Goal: Information Seeking & Learning: Learn about a topic

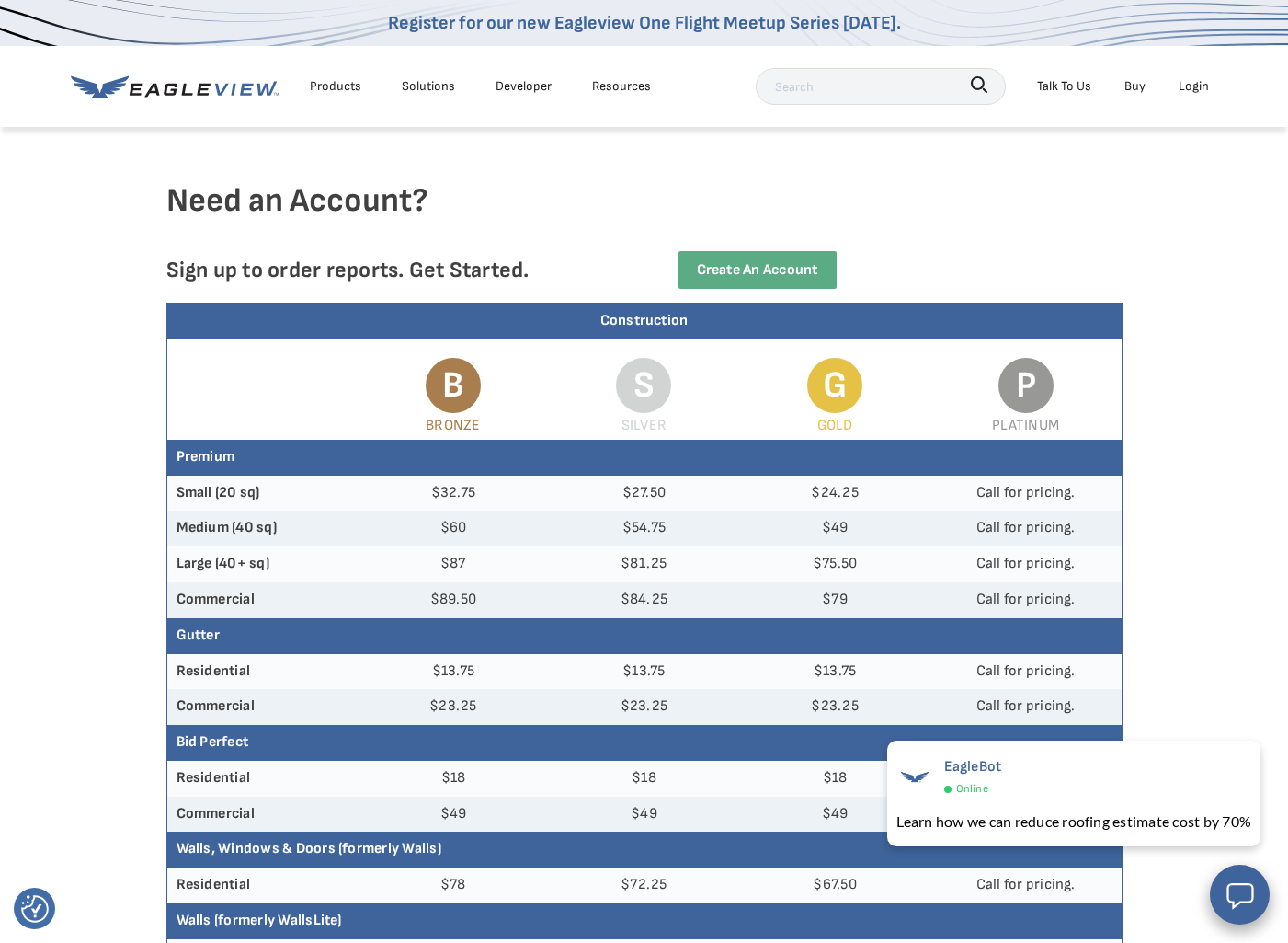
click at [349, 88] on div "Products" at bounding box center [335, 86] width 51 height 23
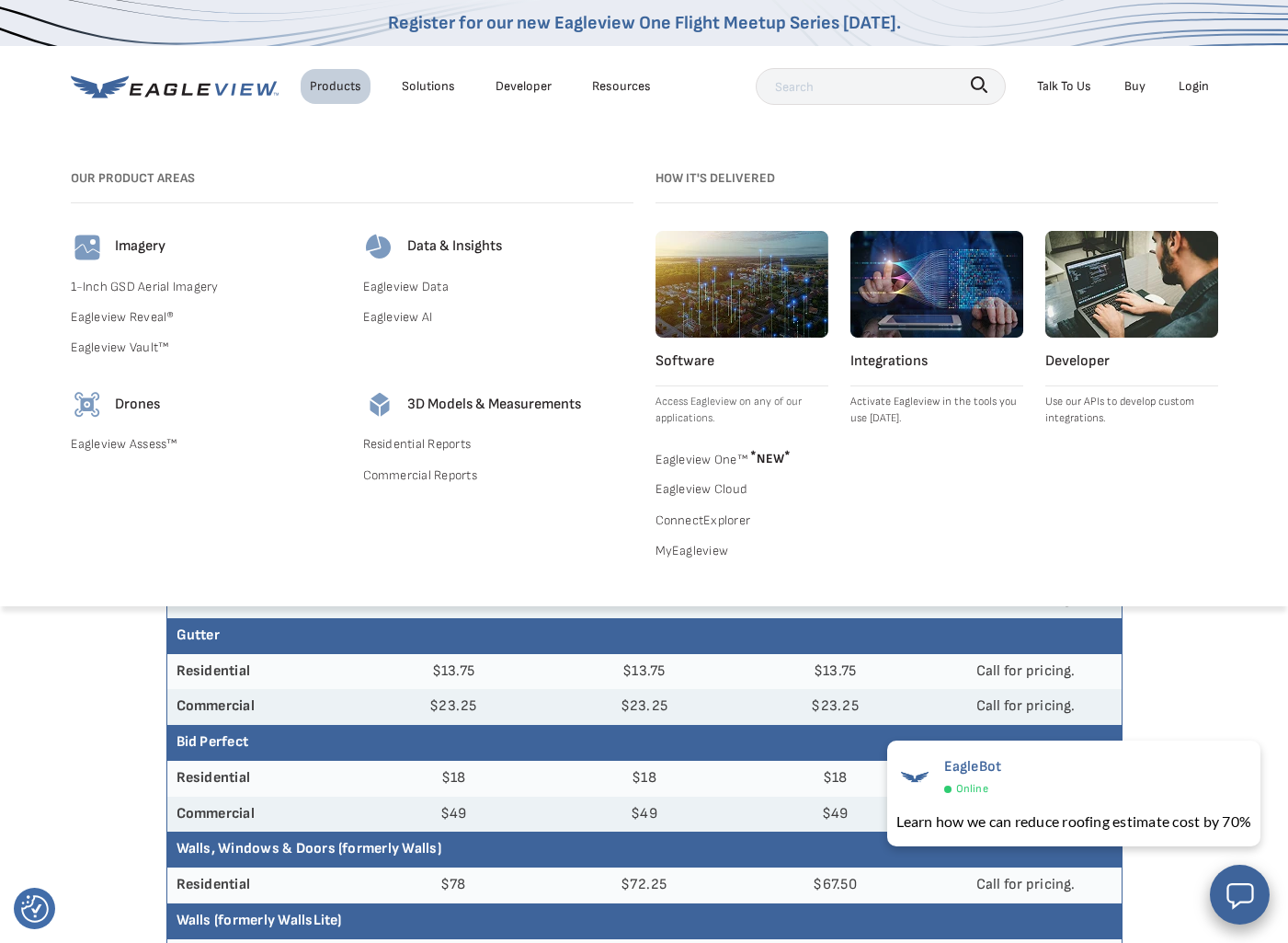
click at [443, 90] on div "Solutions" at bounding box center [429, 86] width 53 height 23
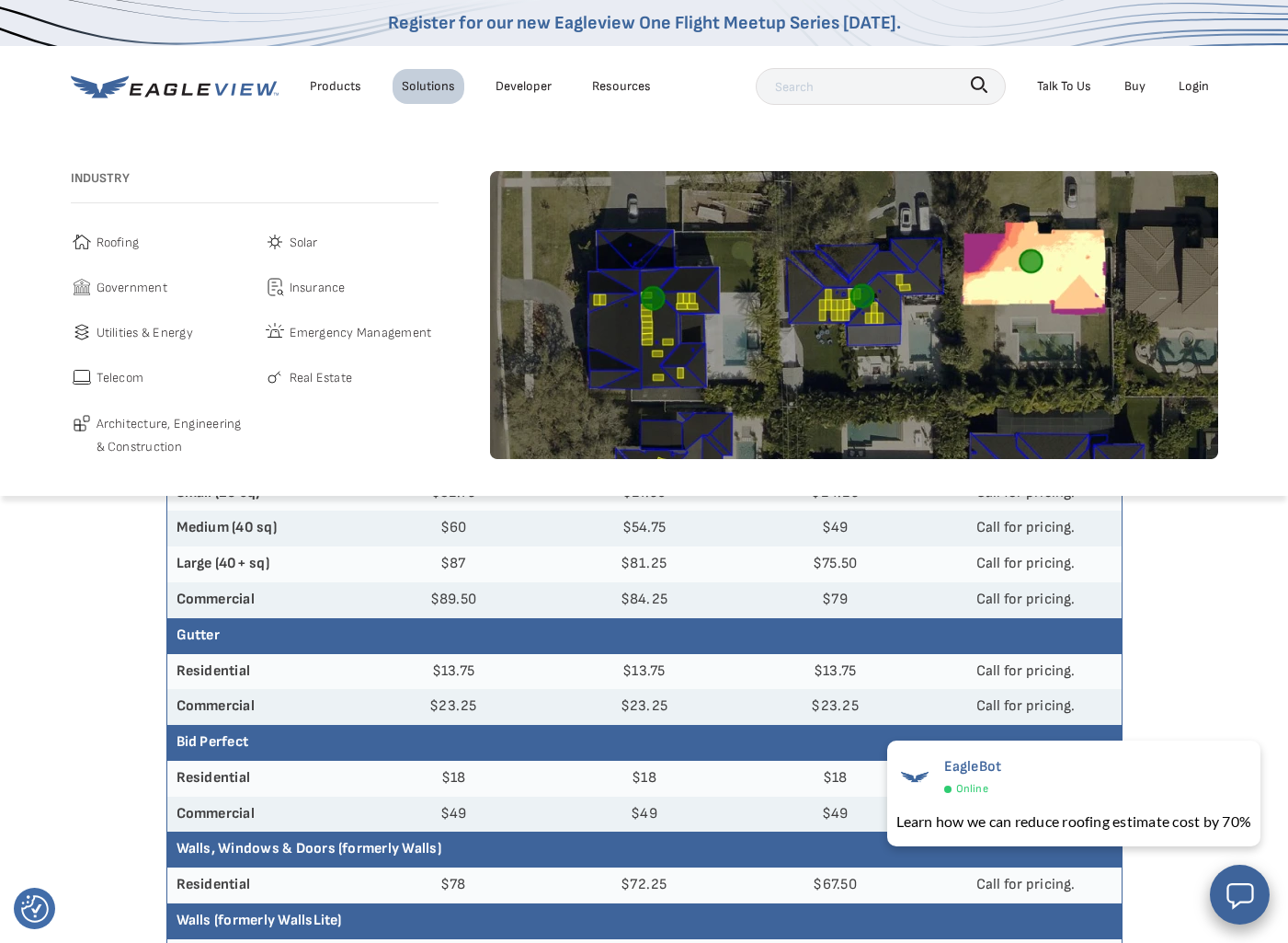
click at [309, 245] on span "Solar" at bounding box center [304, 242] width 28 height 23
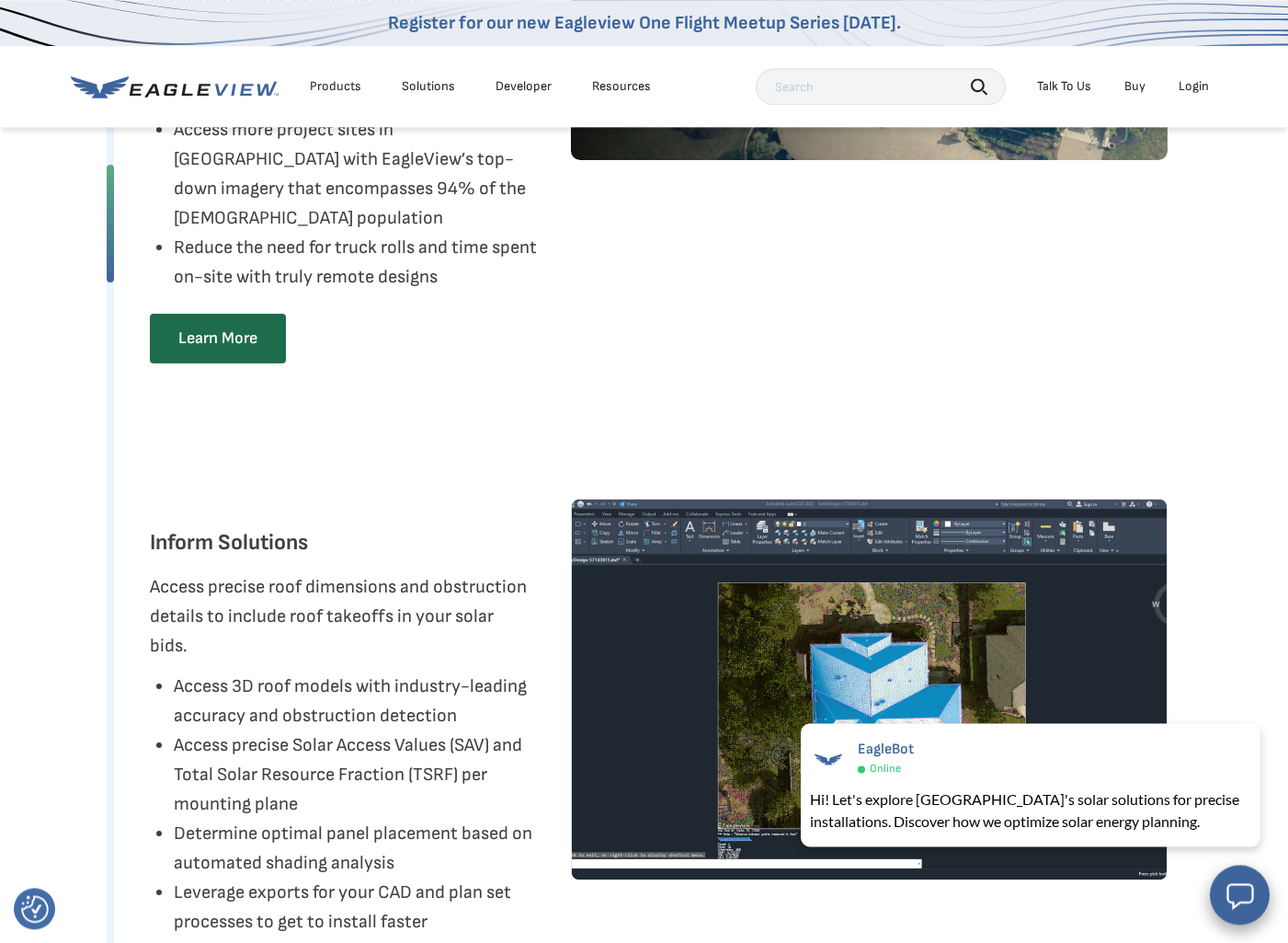
scroll to position [2929, 0]
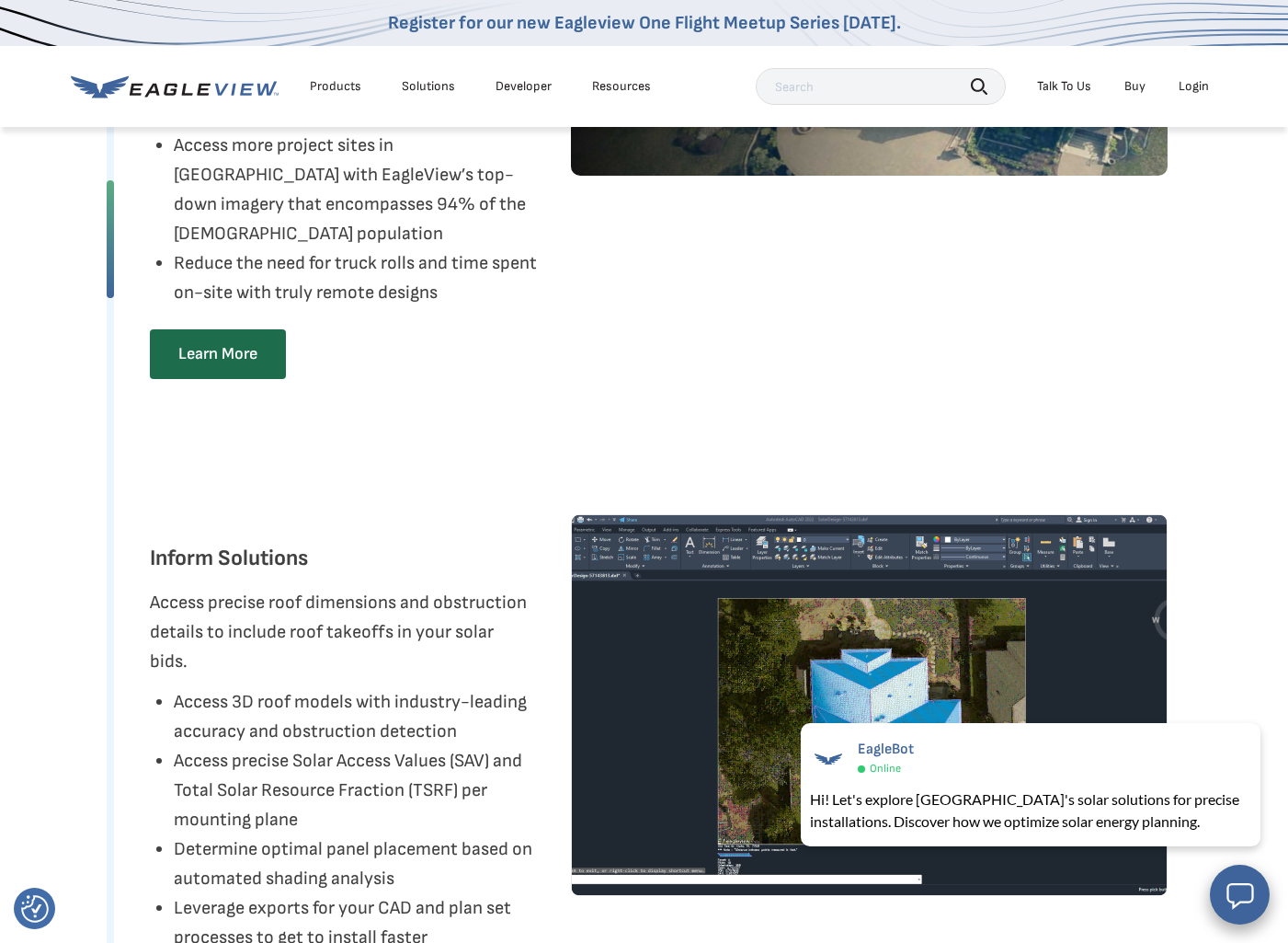
click at [418, 92] on div "Solutions" at bounding box center [429, 86] width 53 height 16
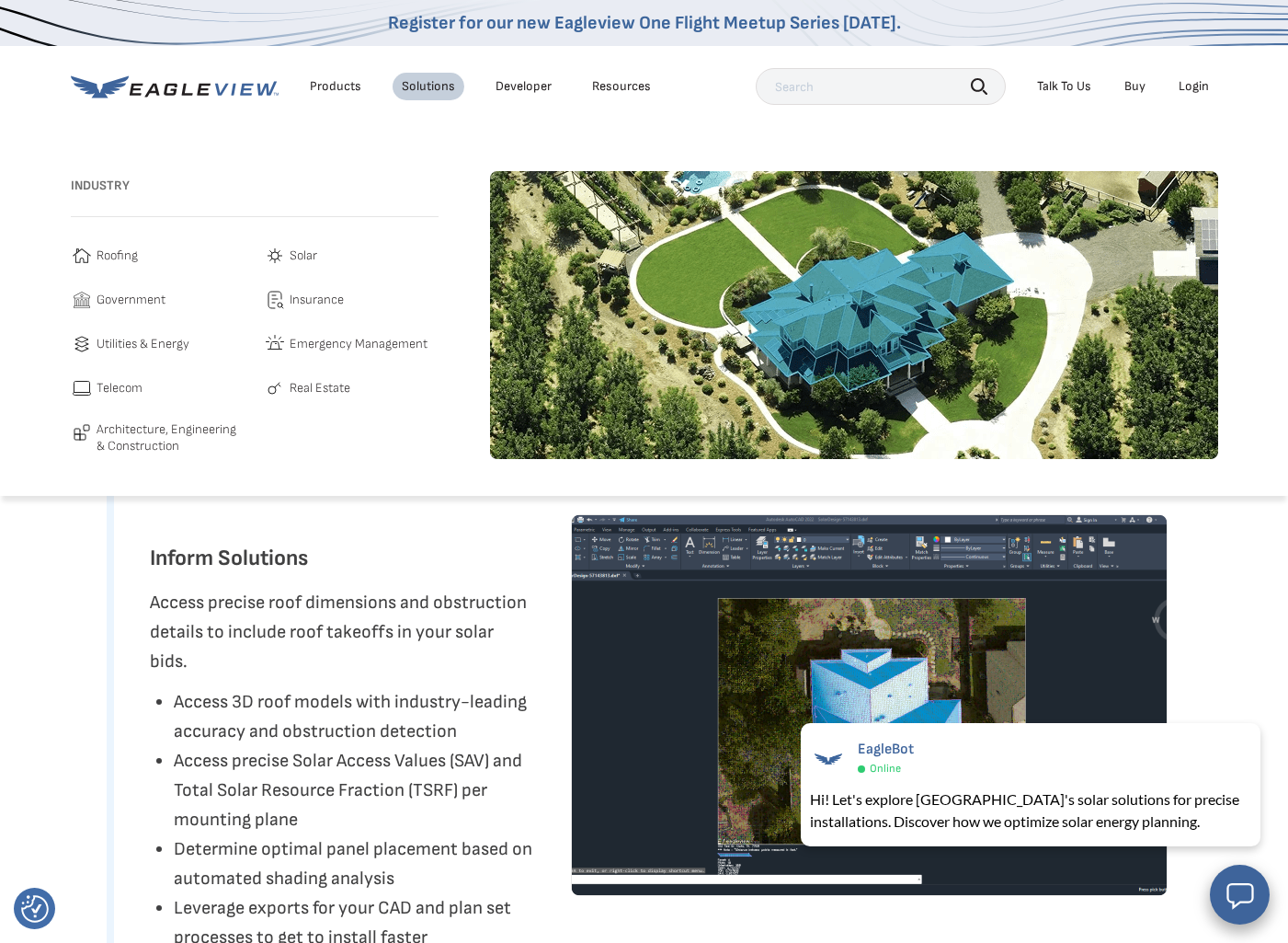
click at [121, 257] on span "Roofing" at bounding box center [117, 255] width 42 height 22
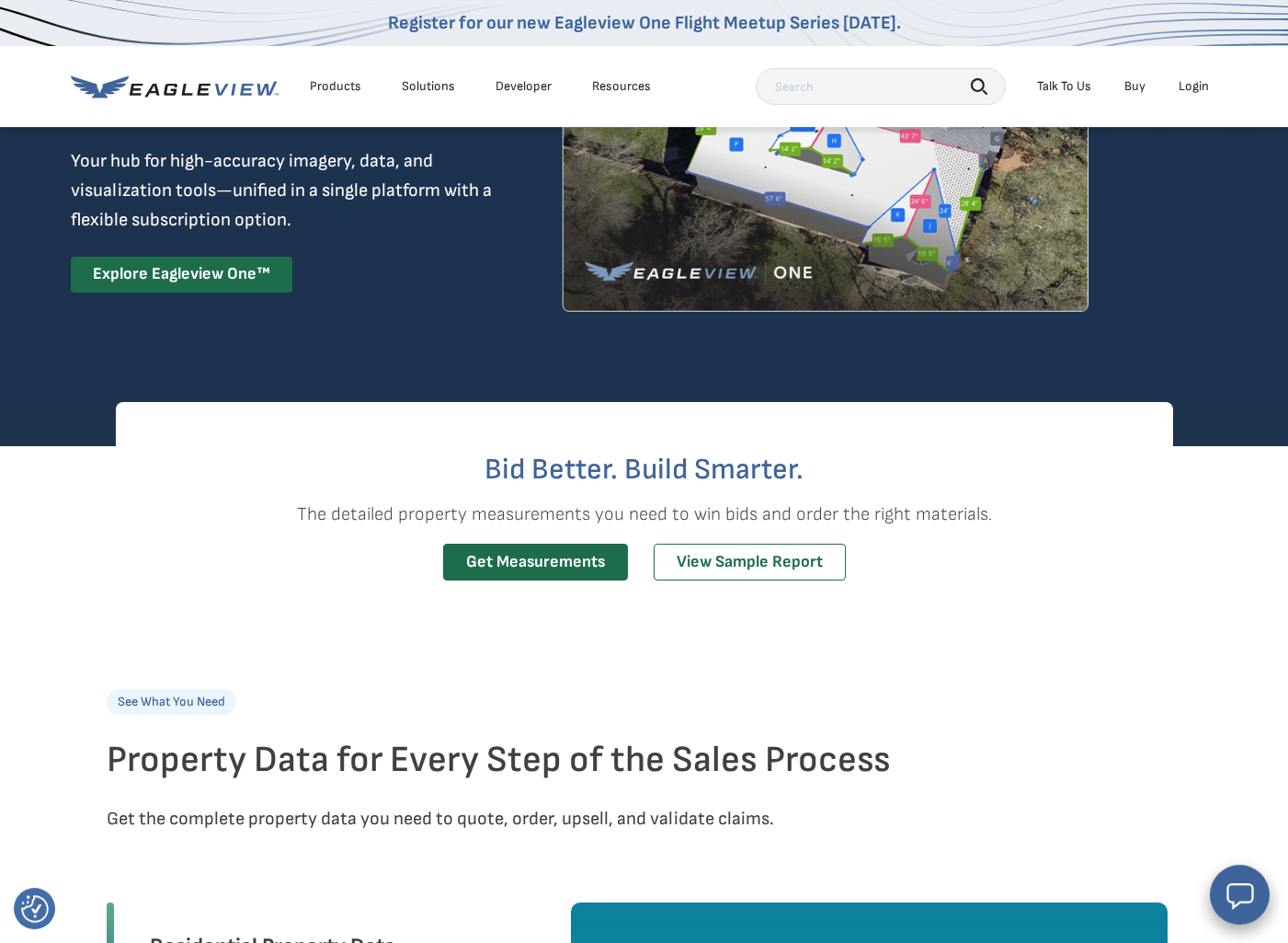
scroll to position [368, 0]
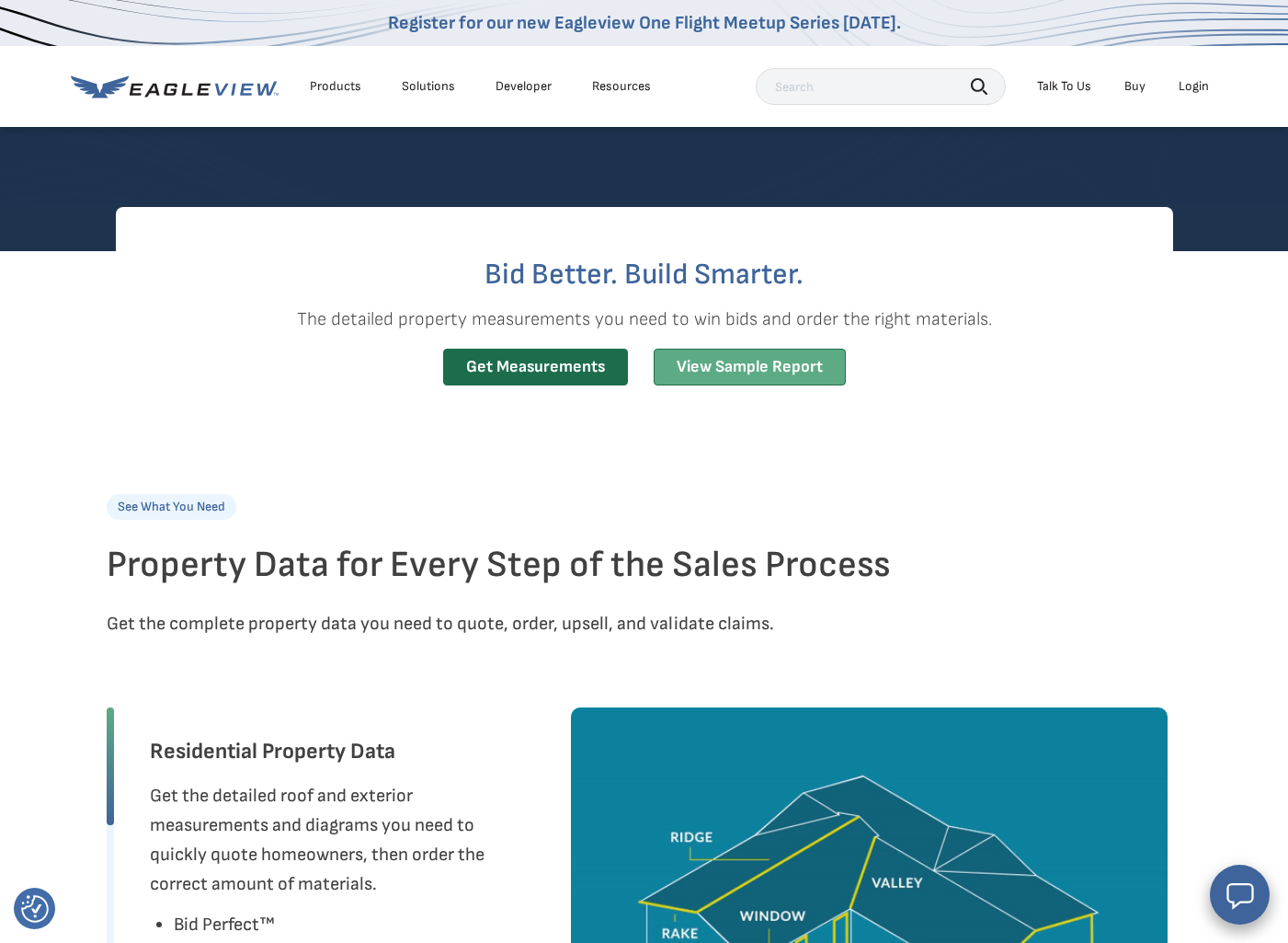
click at [764, 358] on link "View Sample Report" at bounding box center [750, 367] width 192 height 38
click at [423, 87] on div "Solutions" at bounding box center [429, 86] width 53 height 16
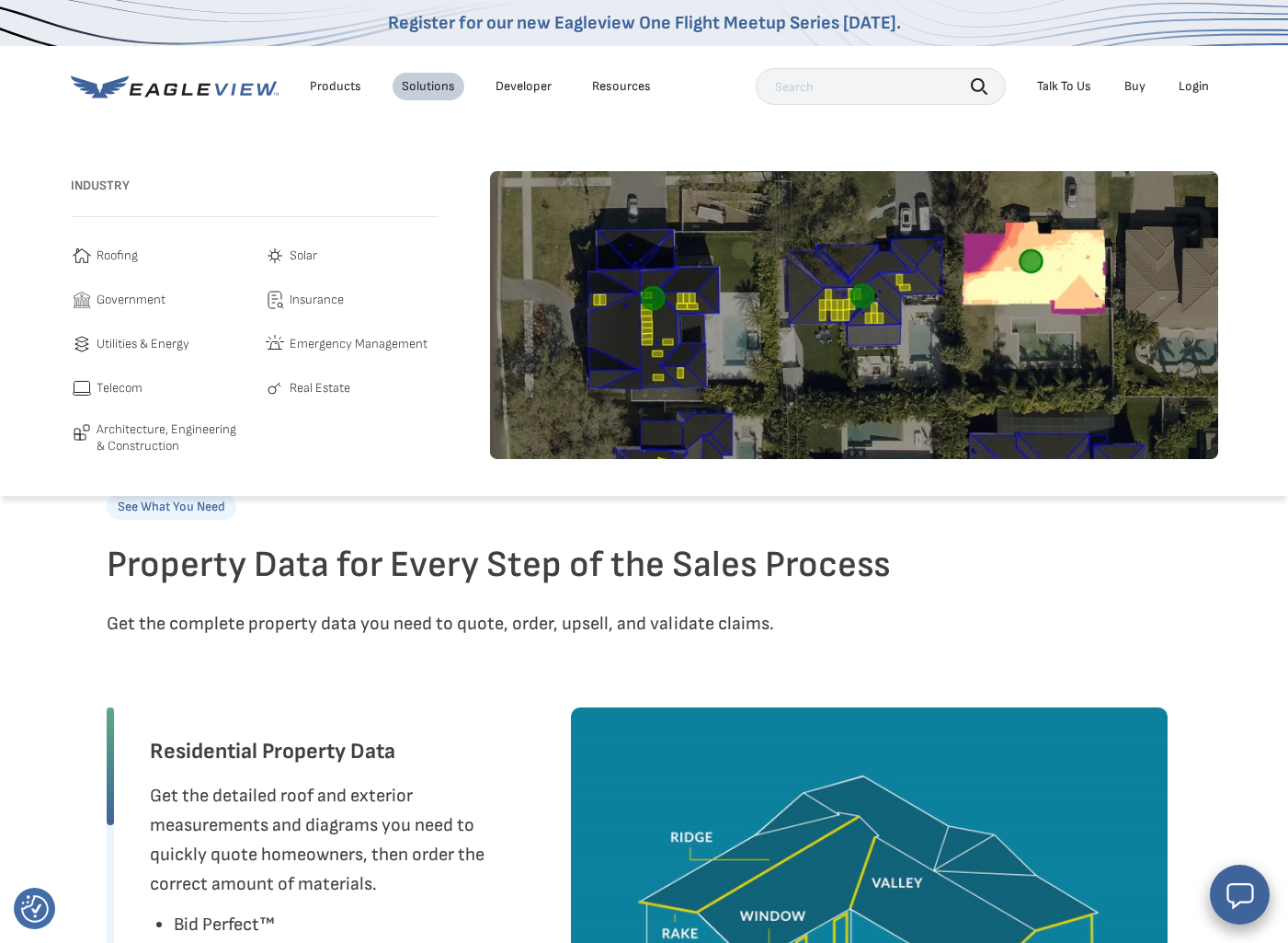
click at [317, 260] on span "Solar" at bounding box center [303, 255] width 27 height 22
